Goal: Transaction & Acquisition: Subscribe to service/newsletter

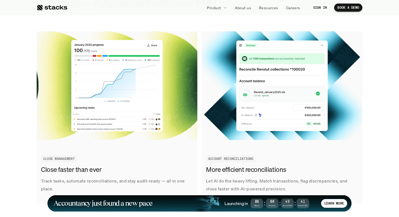
scroll to position [632, 0]
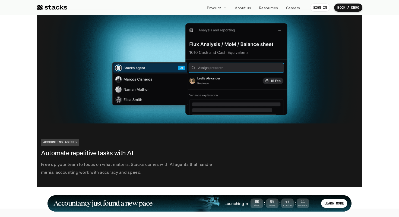
scroll to position [1001, 0]
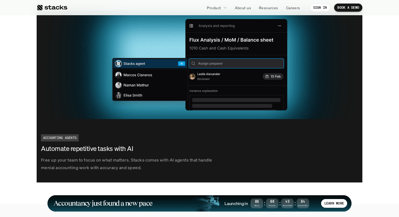
scroll to position [1004, 0]
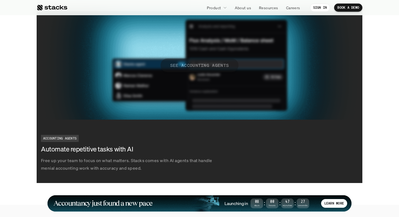
click at [205, 63] on p "SEE ACCOUNTING AGENTS" at bounding box center [199, 65] width 59 height 8
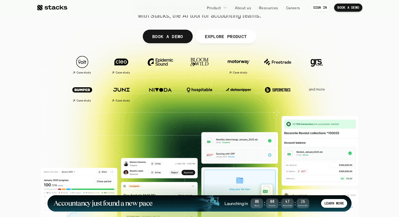
scroll to position [122, 0]
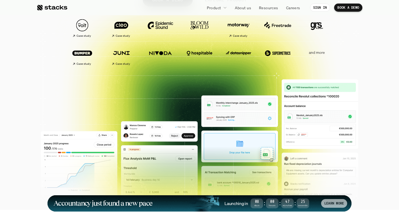
click at [334, 202] on p "LEARN MORE" at bounding box center [334, 203] width 20 height 4
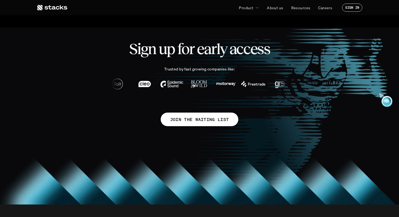
scroll to position [314, 0]
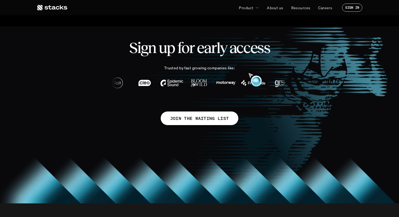
click at [163, 52] on h2 "Sign up for early access" at bounding box center [200, 47] width 300 height 17
click at [185, 49] on h2 "Sign up for early access" at bounding box center [200, 47] width 300 height 17
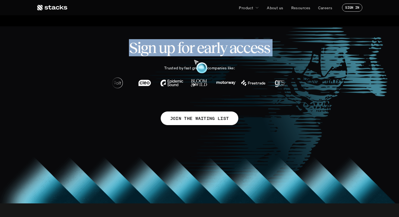
drag, startPoint x: 185, startPoint y: 49, endPoint x: 217, endPoint y: 49, distance: 32.0
click at [213, 49] on h2 "Sign up for early access" at bounding box center [200, 47] width 300 height 17
click at [218, 49] on h2 "Sign up for early access" at bounding box center [200, 47] width 300 height 17
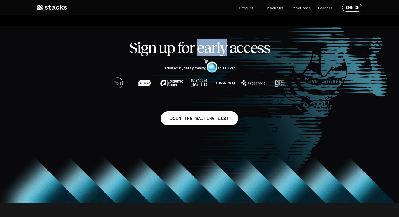
click at [218, 49] on h2 "Sign up for early access" at bounding box center [200, 47] width 300 height 17
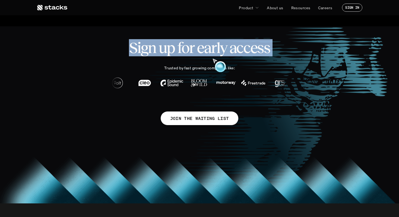
click at [218, 49] on h2 "Sign up for early access" at bounding box center [200, 47] width 300 height 17
click at [232, 49] on h2 "Sign up for early access" at bounding box center [200, 47] width 300 height 17
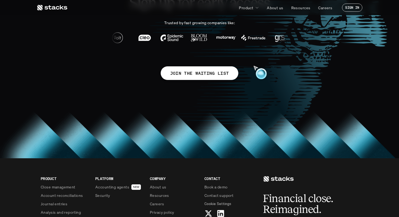
scroll to position [358, 0]
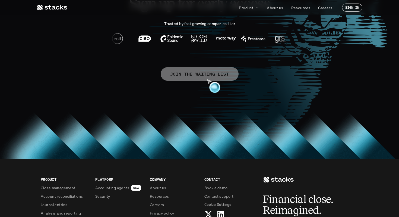
click at [185, 74] on p "JOIN THE WAITING LIST" at bounding box center [199, 74] width 59 height 8
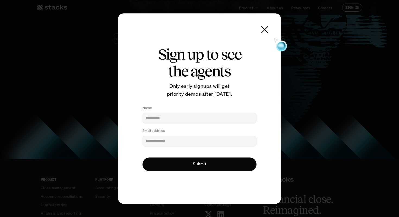
click at [265, 29] on use at bounding box center [265, 30] width 8 height 8
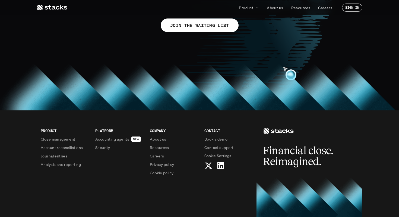
scroll to position [453, 0]
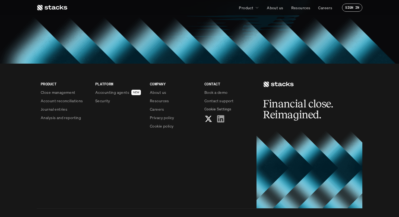
click at [222, 119] on use at bounding box center [220, 118] width 7 height 7
